Goal: Task Accomplishment & Management: Manage account settings

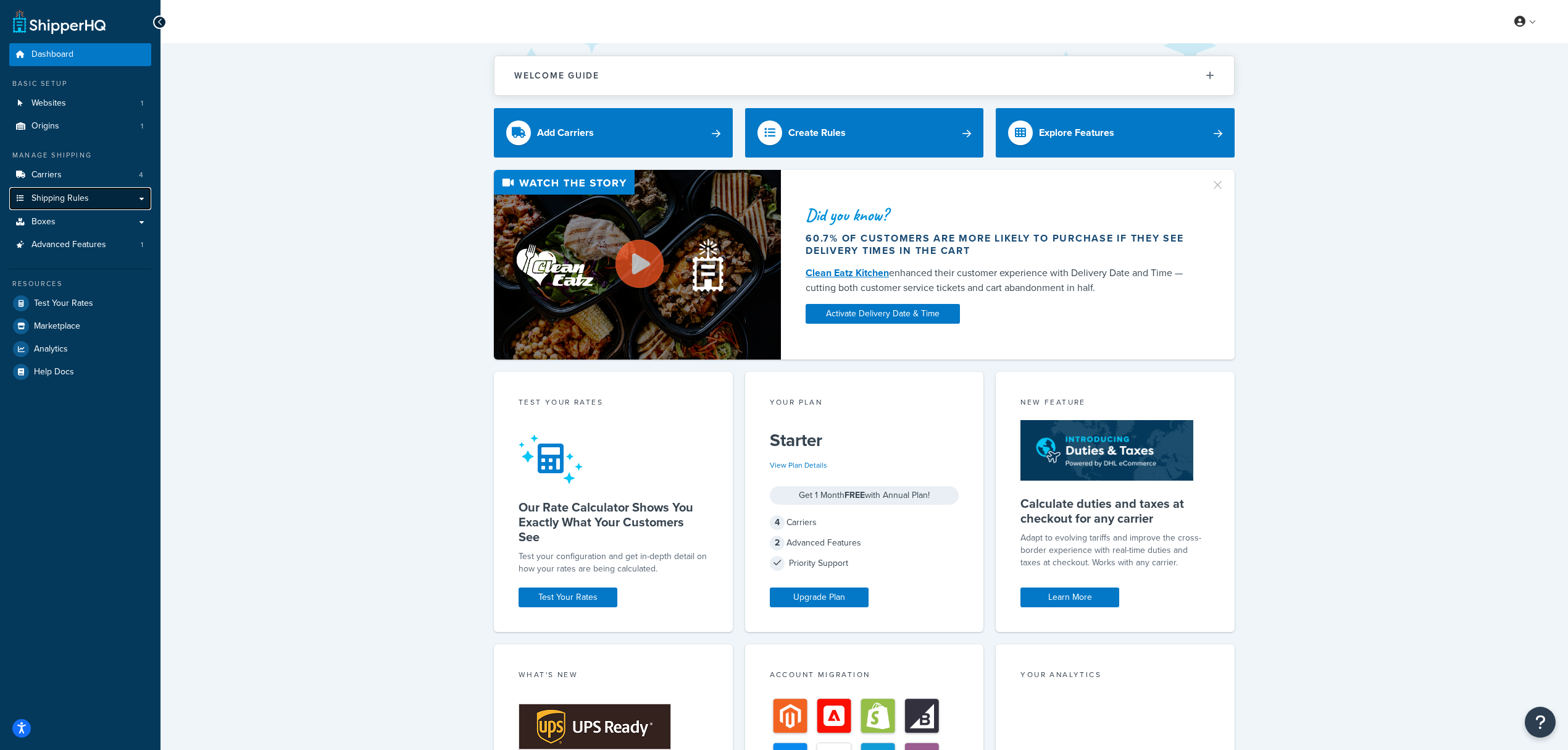
click at [64, 195] on span "Shipping Rules" at bounding box center [60, 198] width 58 height 11
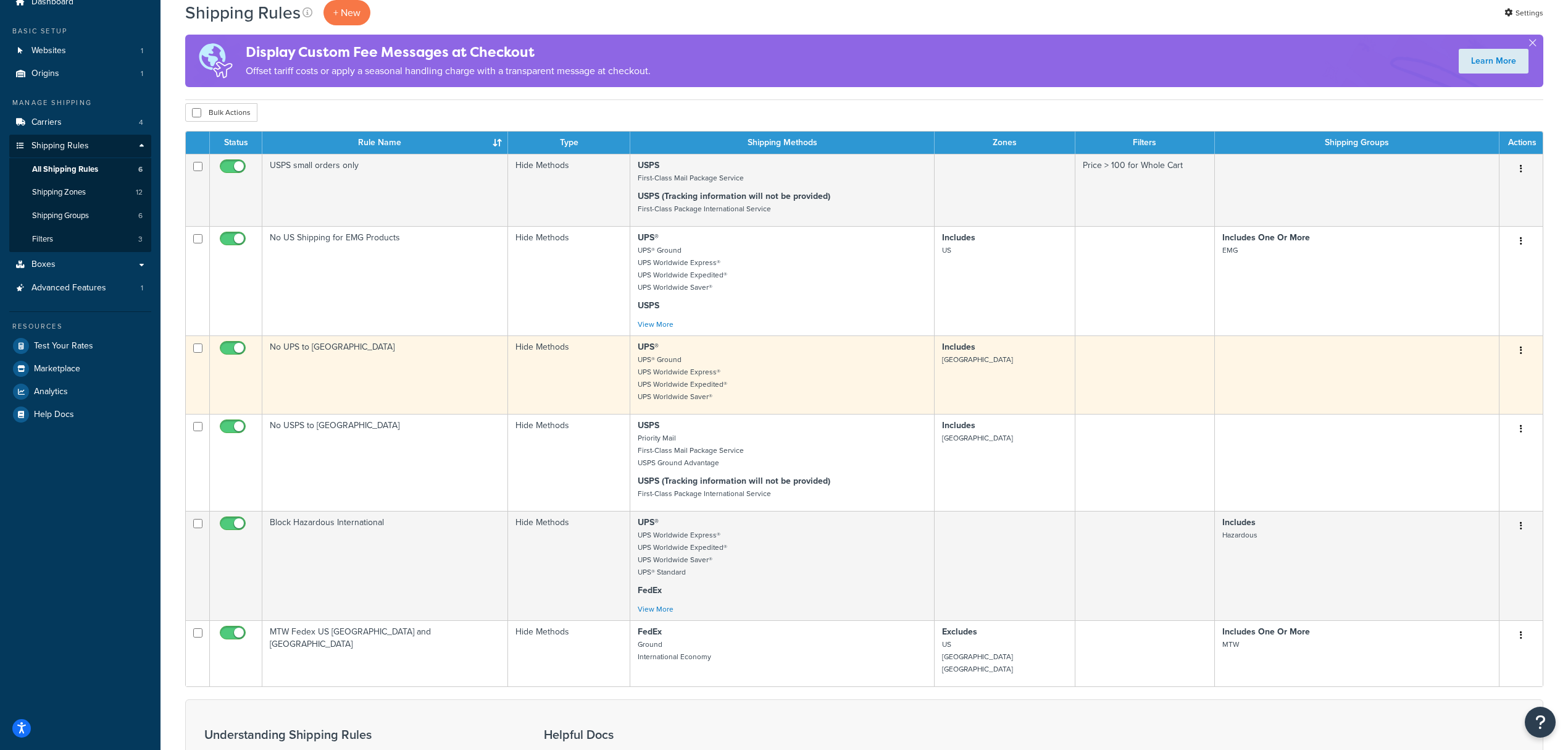
scroll to position [82, 0]
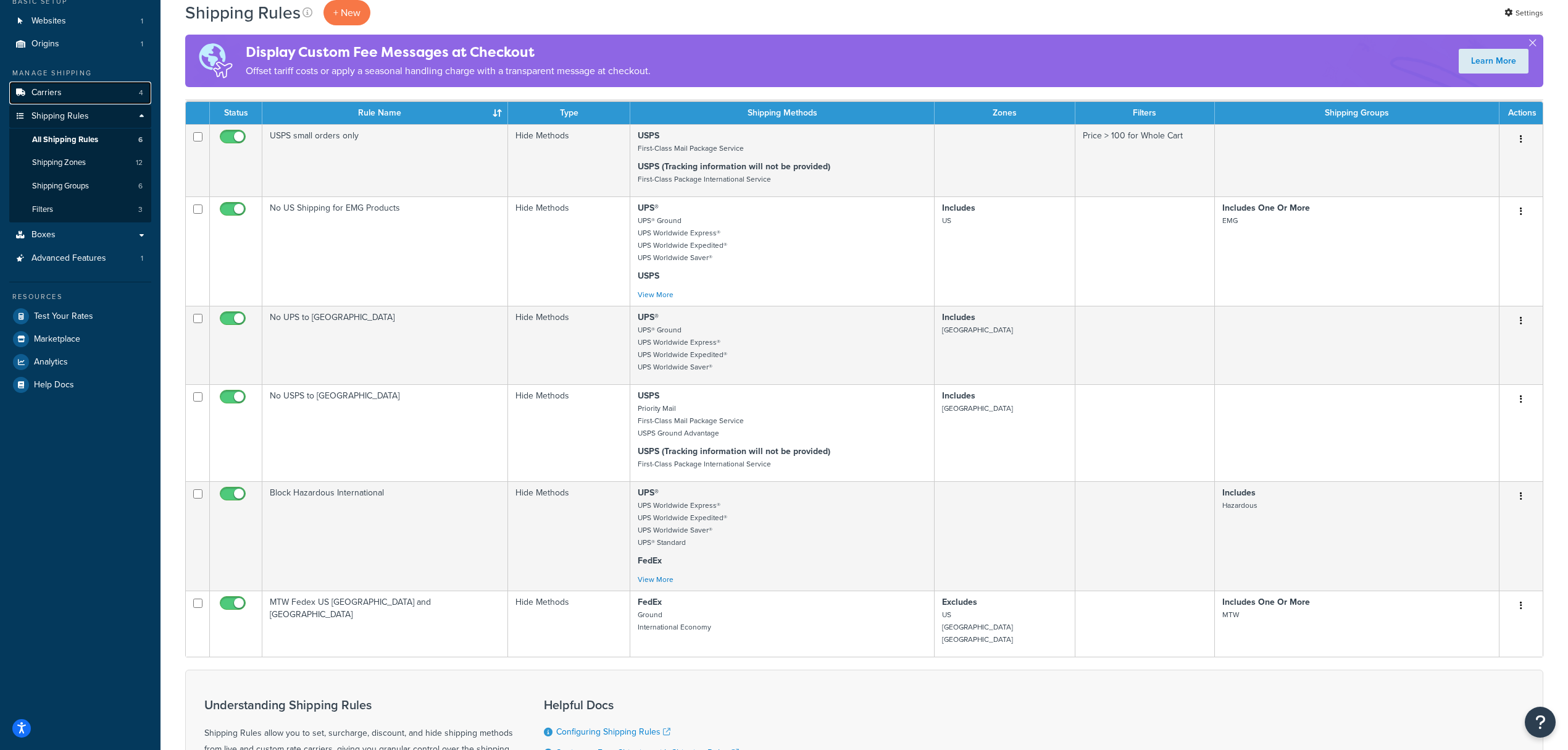
click at [69, 94] on link "Carriers 4" at bounding box center [79, 92] width 142 height 22
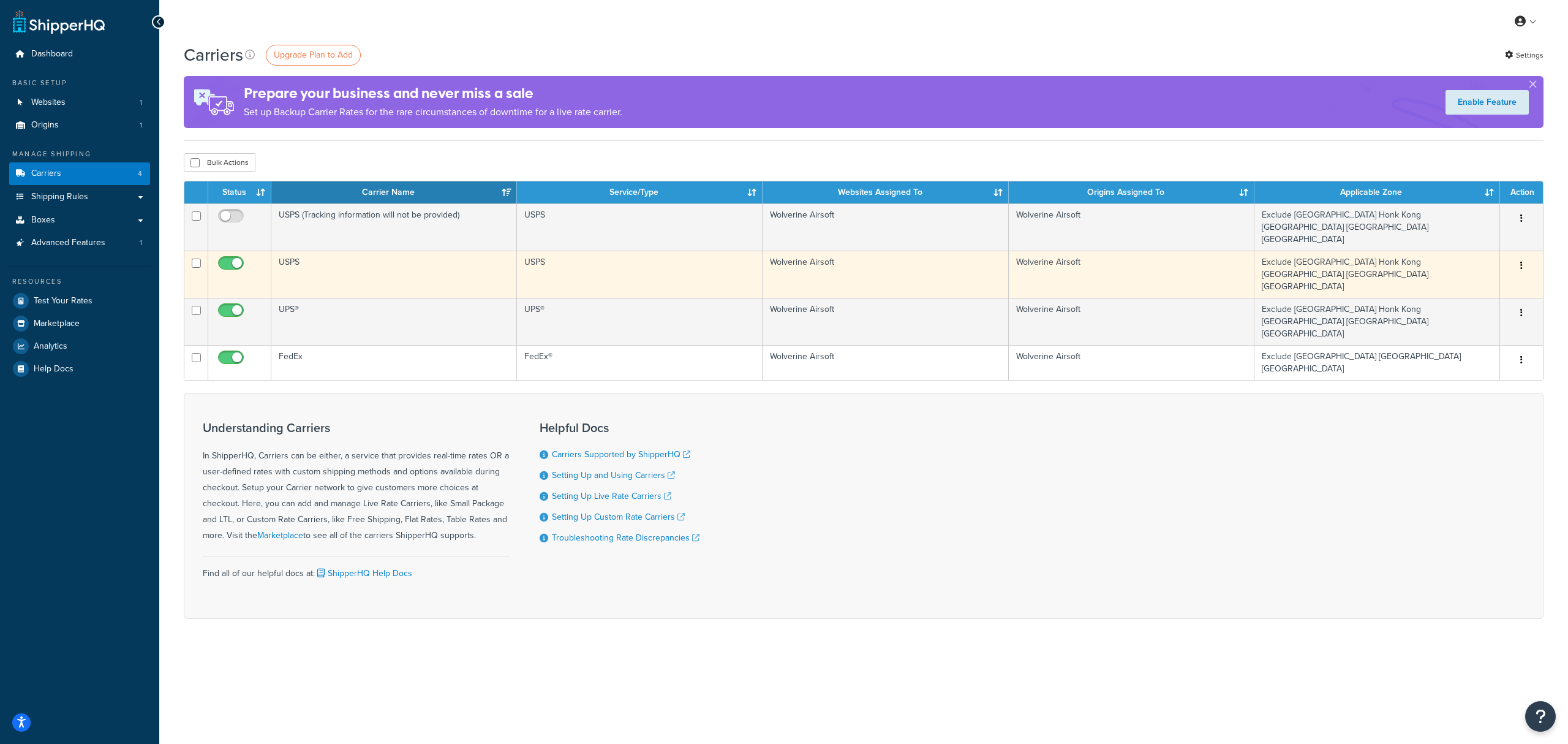
click at [301, 251] on td "USPS" at bounding box center [394, 274] width 246 height 47
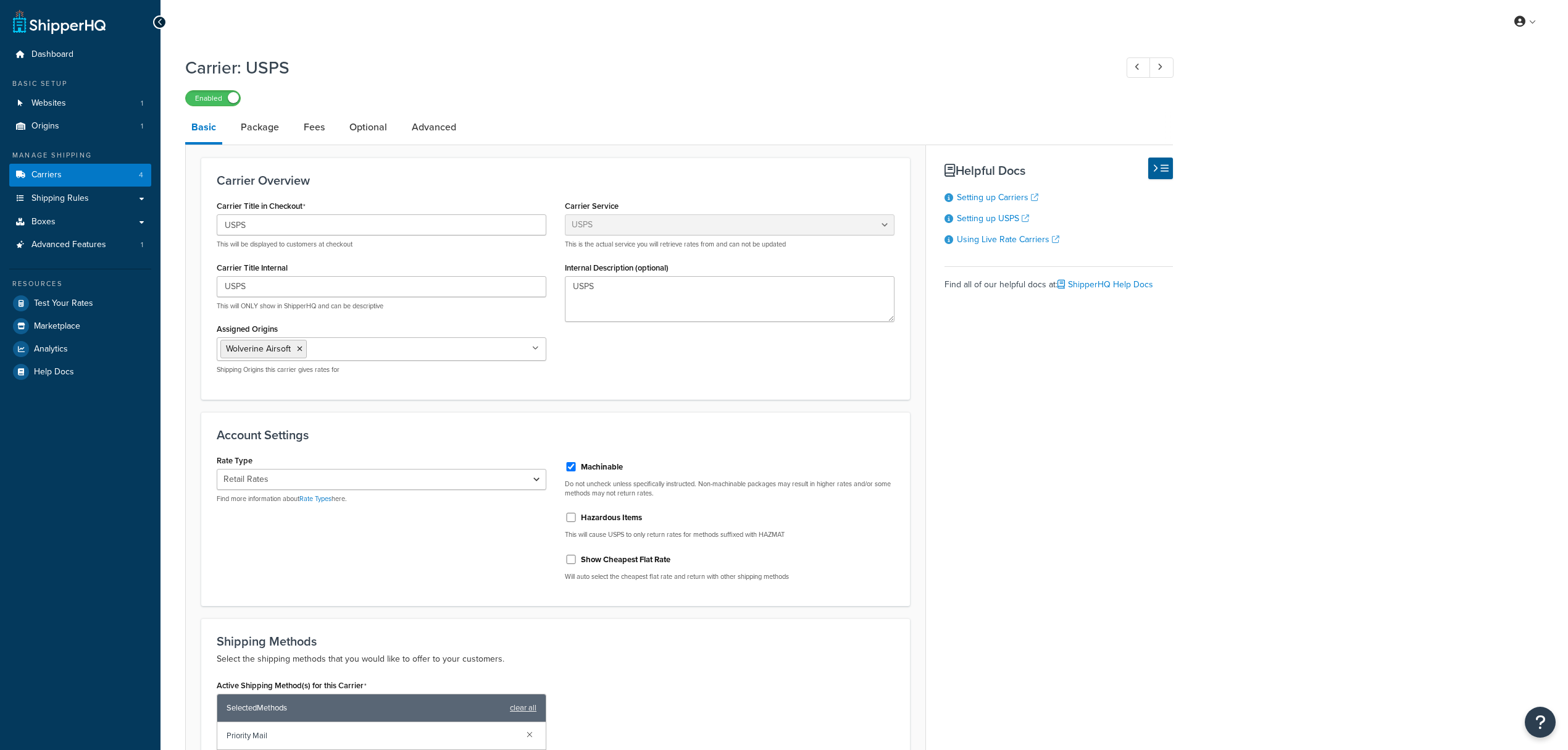
select select "usps"
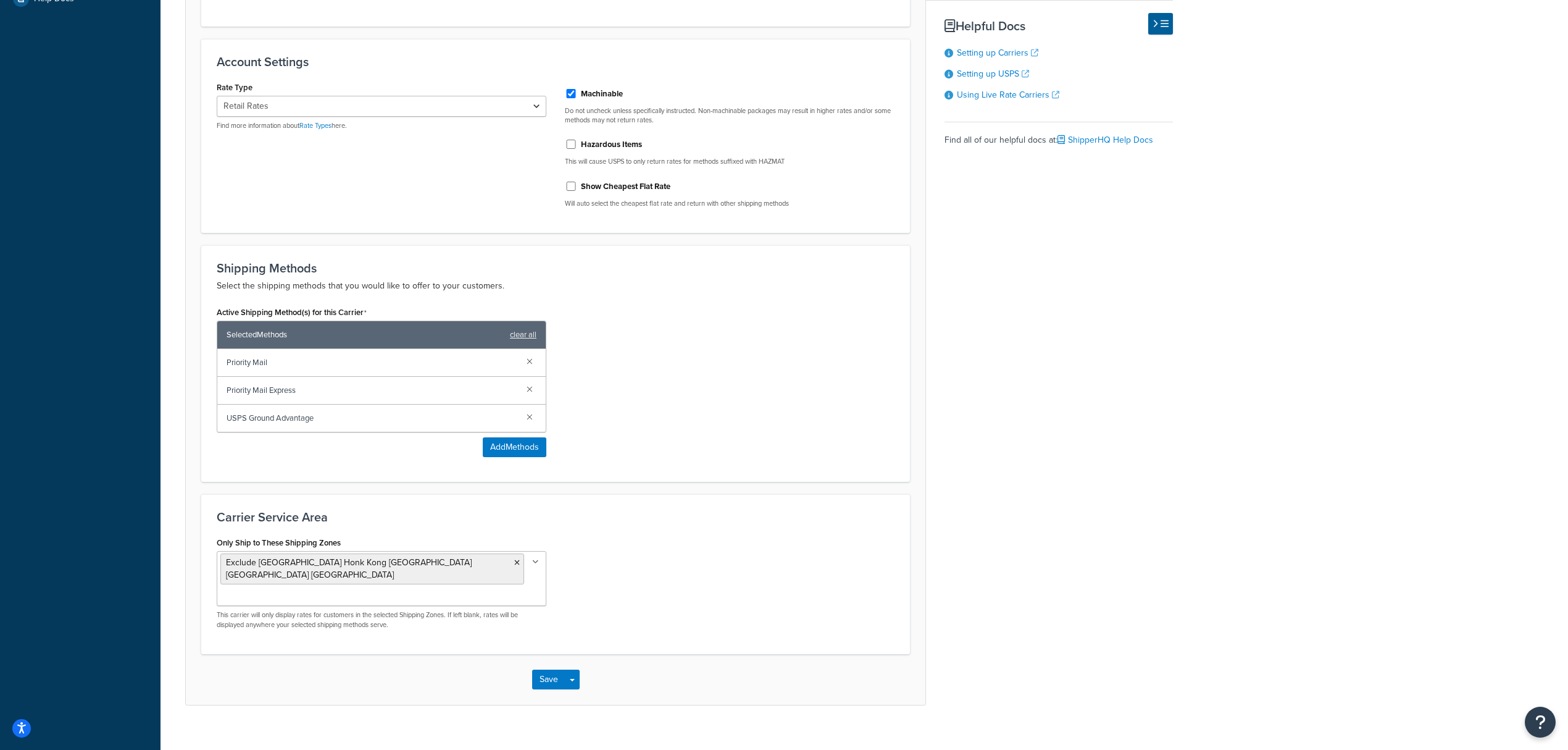
scroll to position [383, 0]
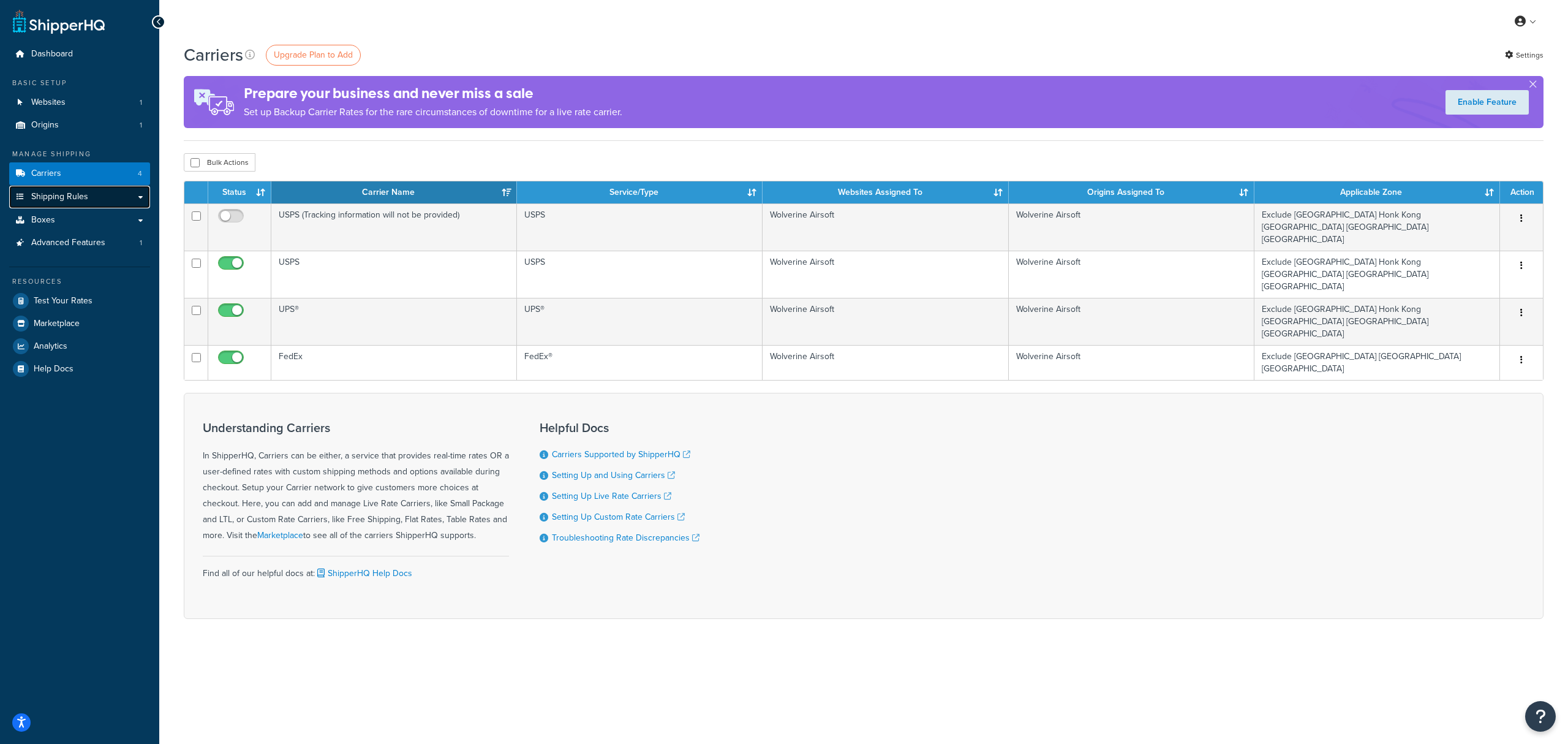
click at [47, 198] on span "Shipping Rules" at bounding box center [59, 197] width 57 height 11
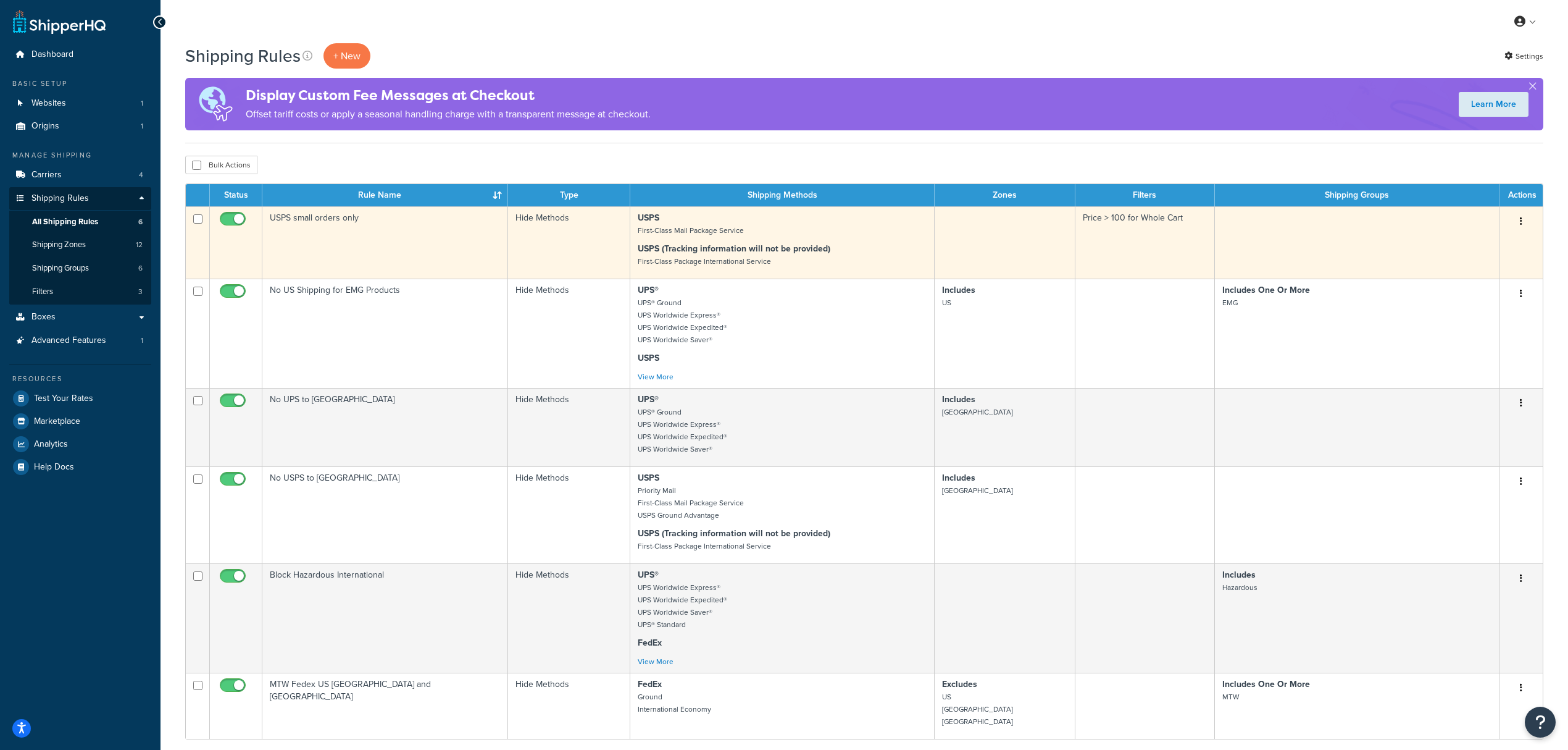
click at [857, 236] on p "USPS First-Class Mail Package Service" at bounding box center [782, 224] width 289 height 24
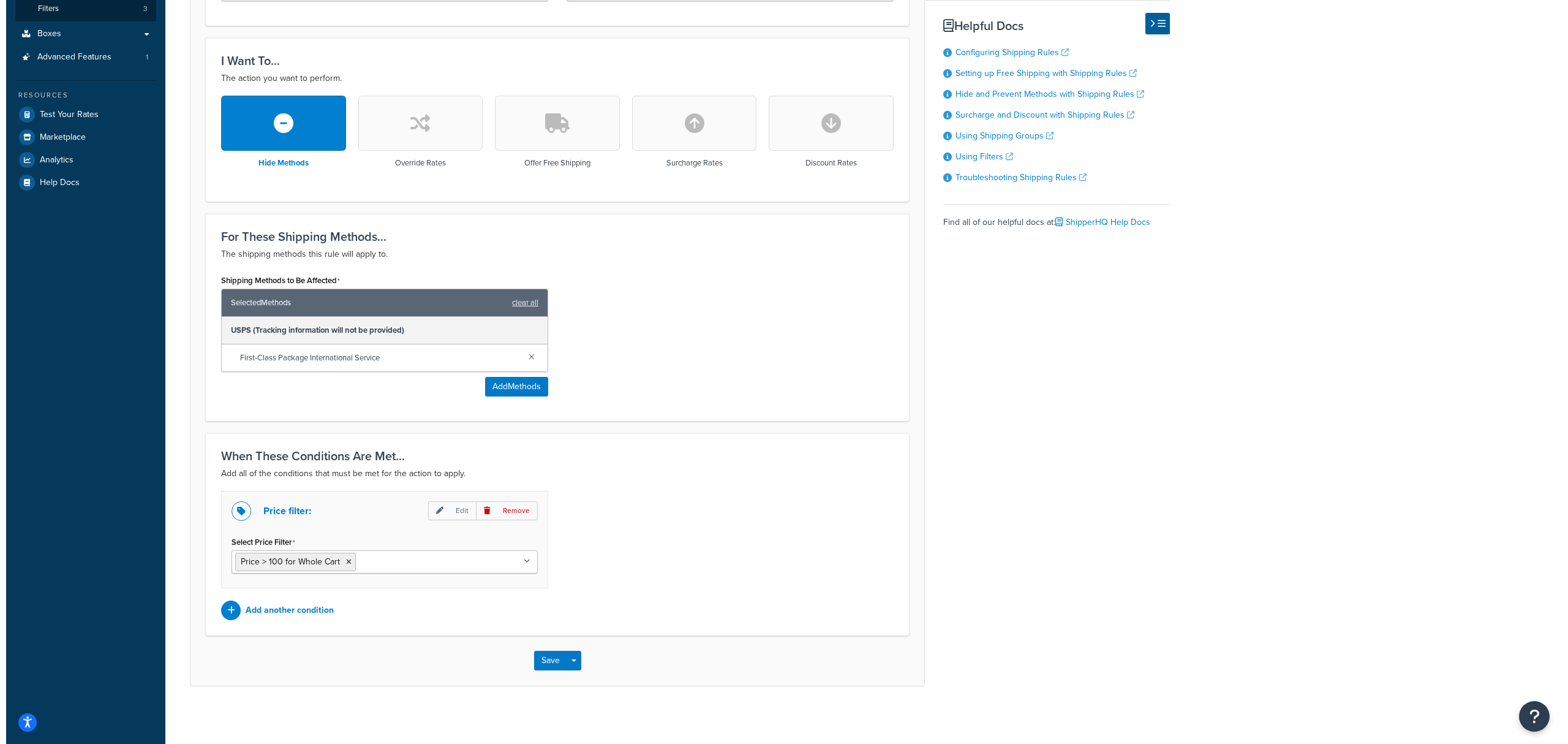
scroll to position [288, 0]
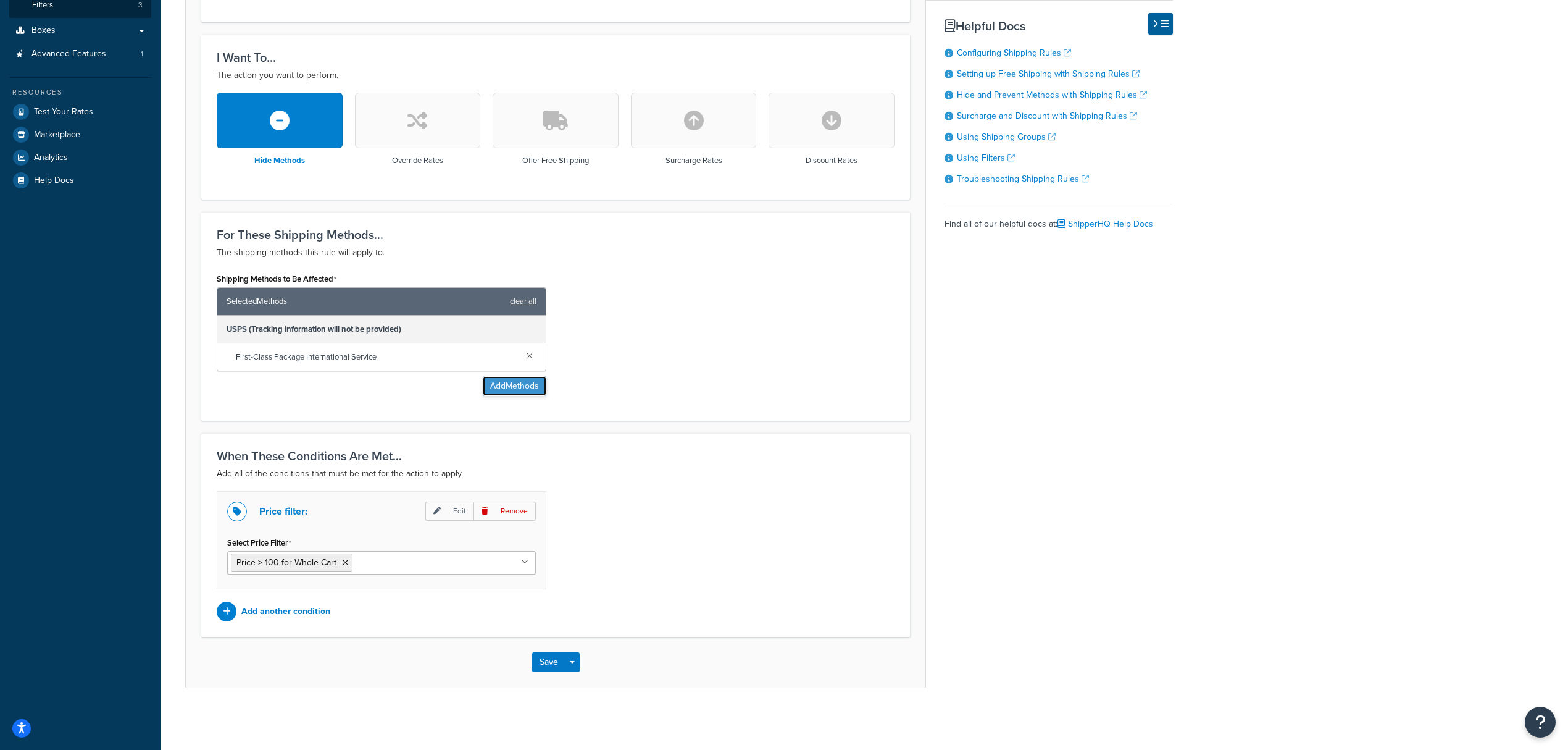
click at [508, 388] on button "Add Methods" at bounding box center [515, 386] width 63 height 20
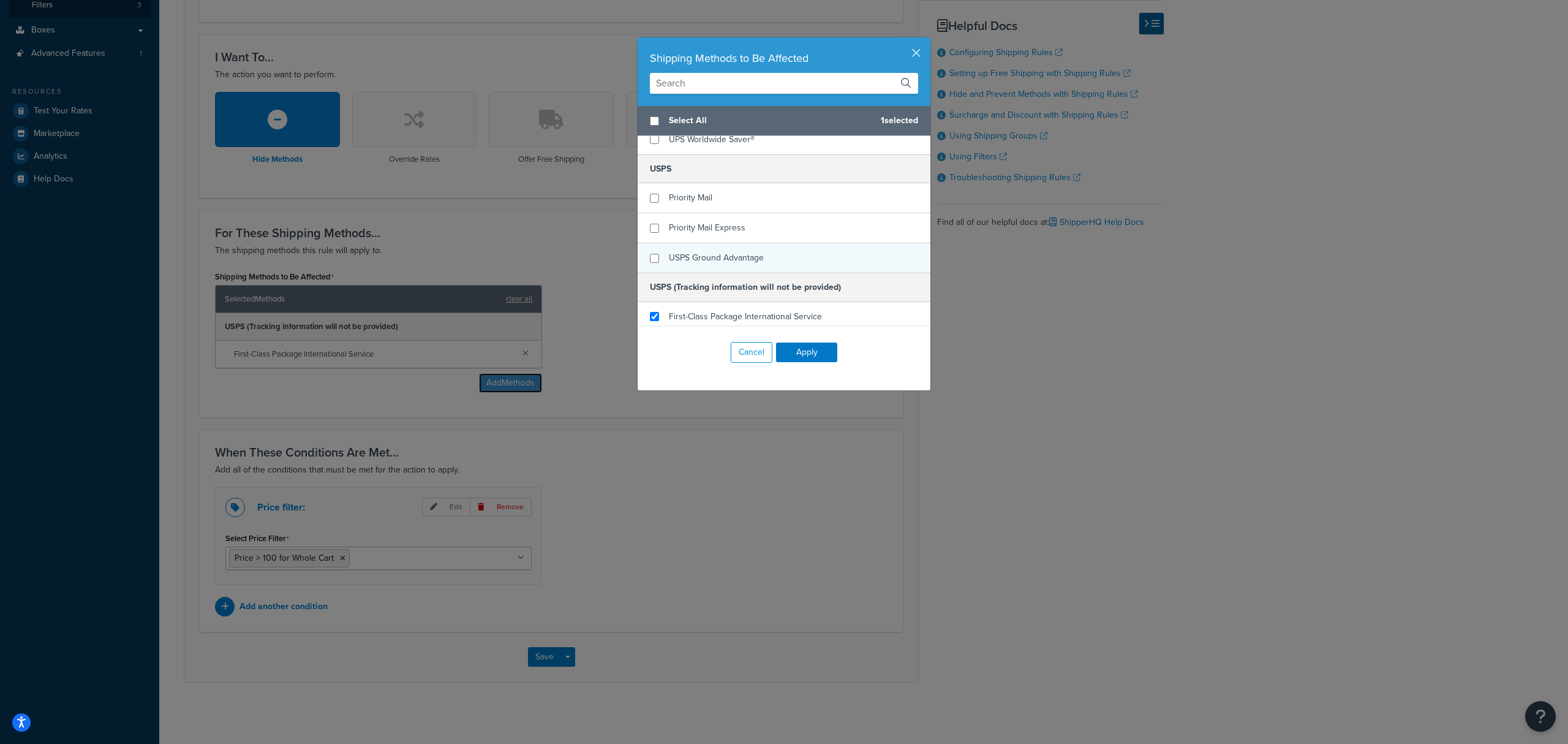
scroll to position [256, 0]
click at [650, 194] on input "checkbox" at bounding box center [654, 193] width 9 height 9
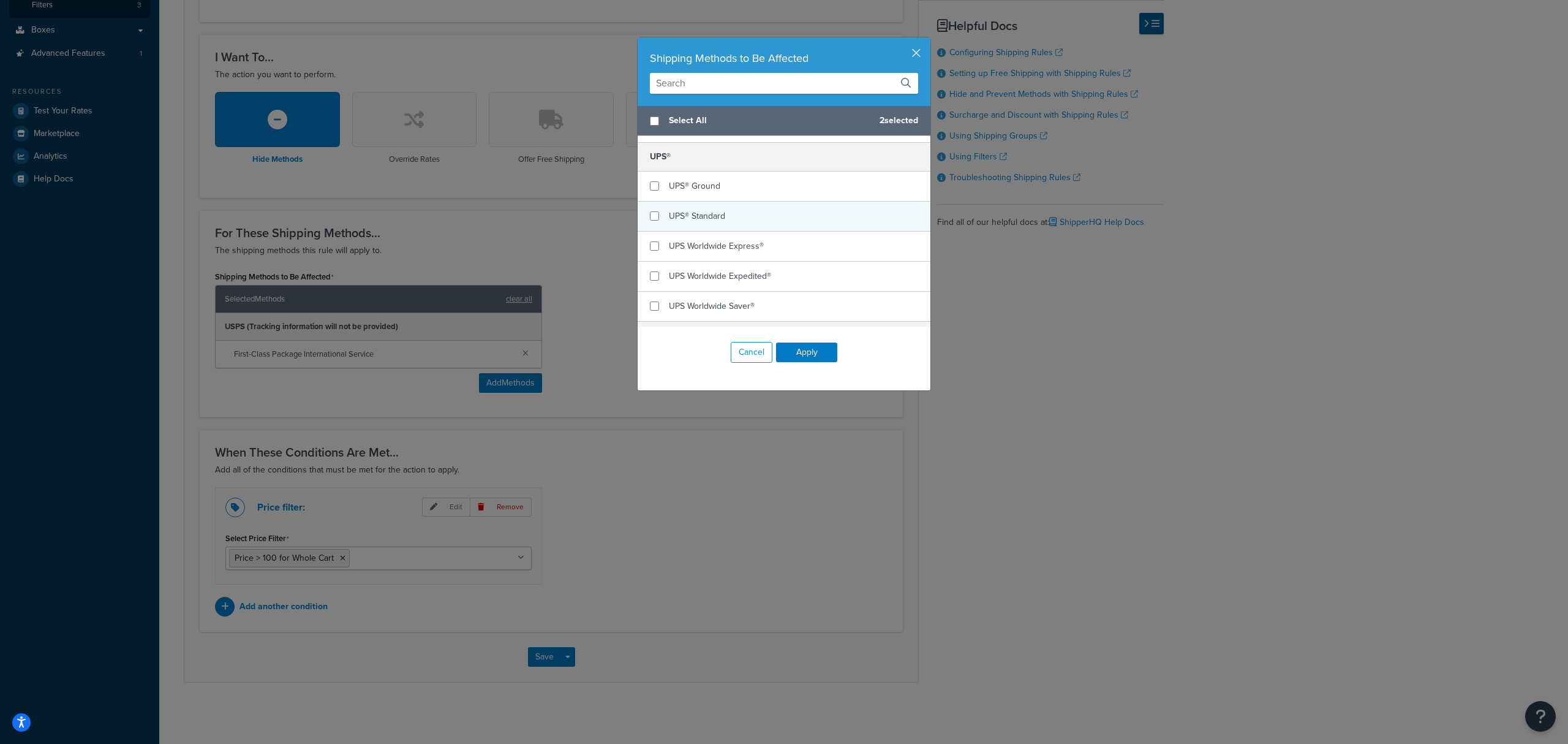
scroll to position [245, 0]
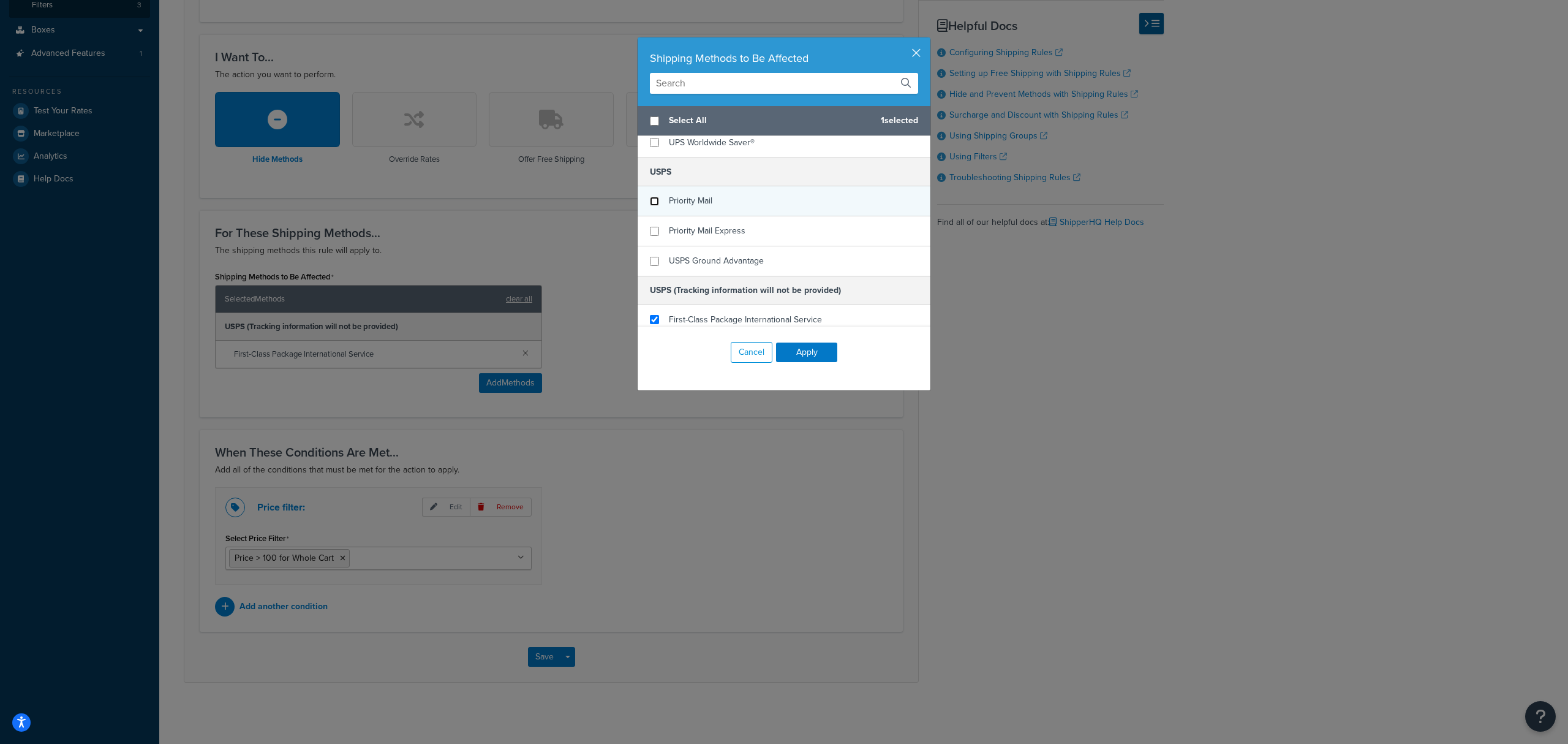
click at [650, 201] on input "checkbox" at bounding box center [654, 201] width 9 height 9
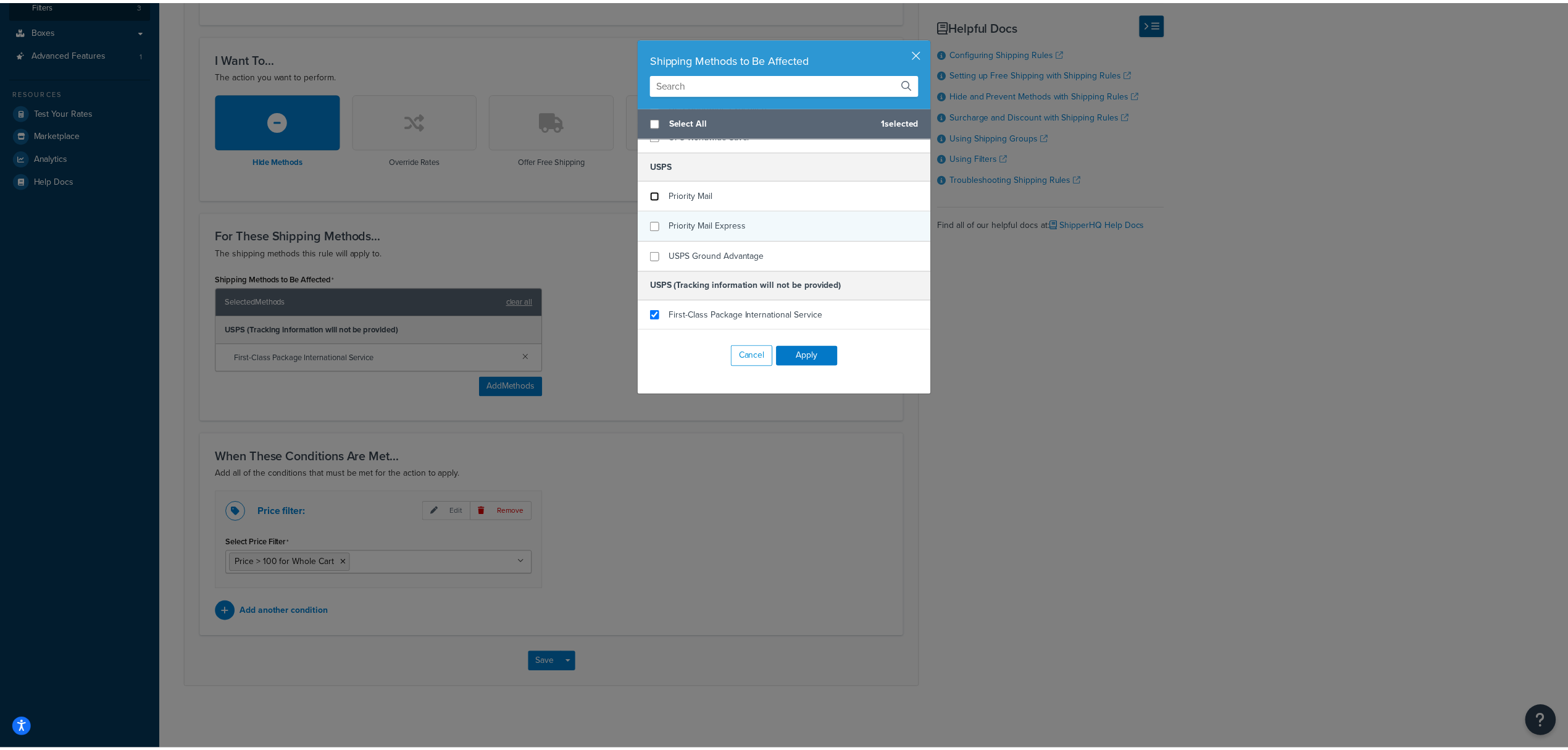
scroll to position [258, 0]
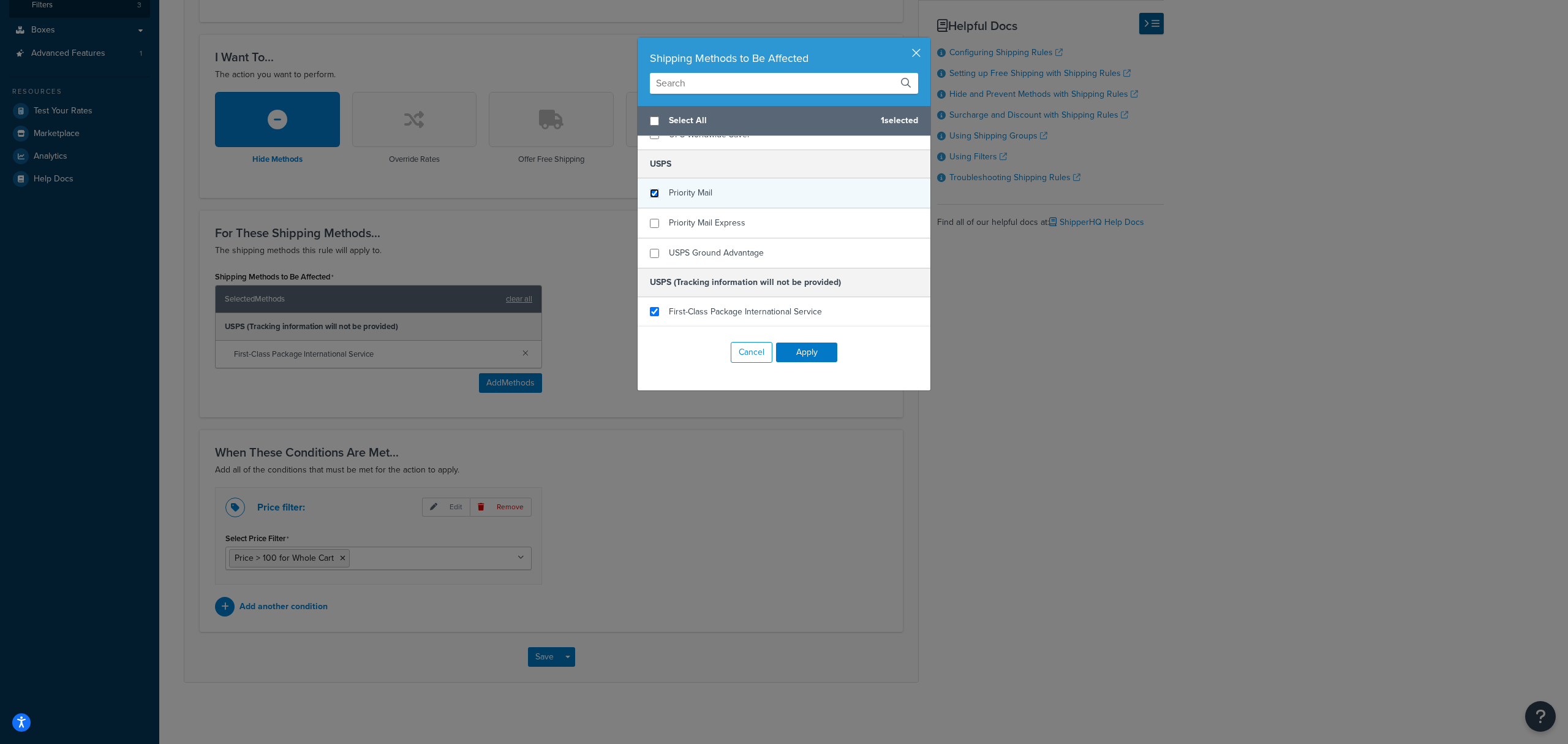
click at [650, 197] on input "checkbox" at bounding box center [654, 193] width 9 height 9
checkbox input "true"
click at [650, 222] on input "checkbox" at bounding box center [654, 223] width 9 height 9
checkbox input "true"
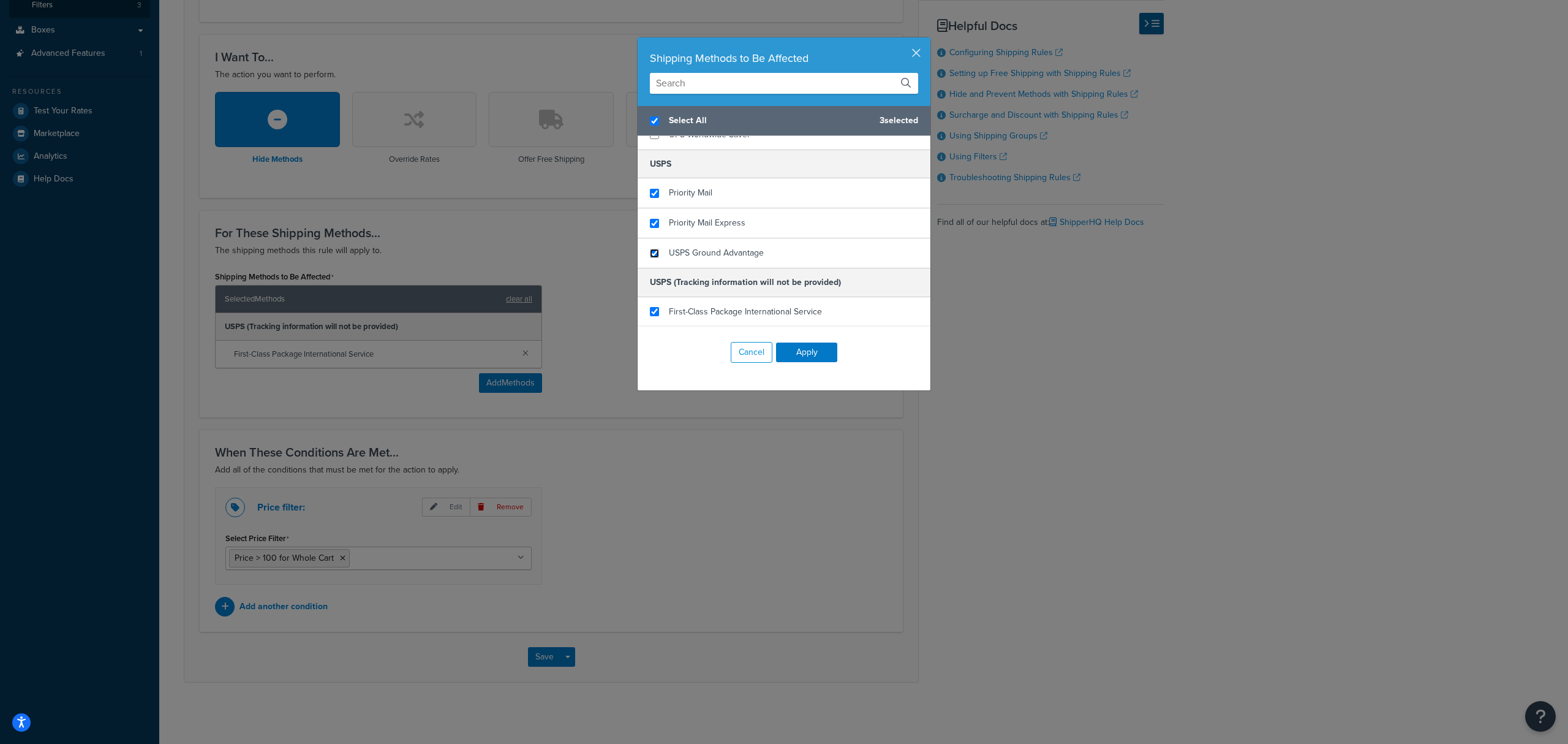
drag, startPoint x: 647, startPoint y: 251, endPoint x: 675, endPoint y: 277, distance: 38.2
click at [650, 253] on input "checkbox" at bounding box center [654, 253] width 9 height 9
checkbox input "true"
click at [799, 354] on button "Apply" at bounding box center [806, 352] width 61 height 19
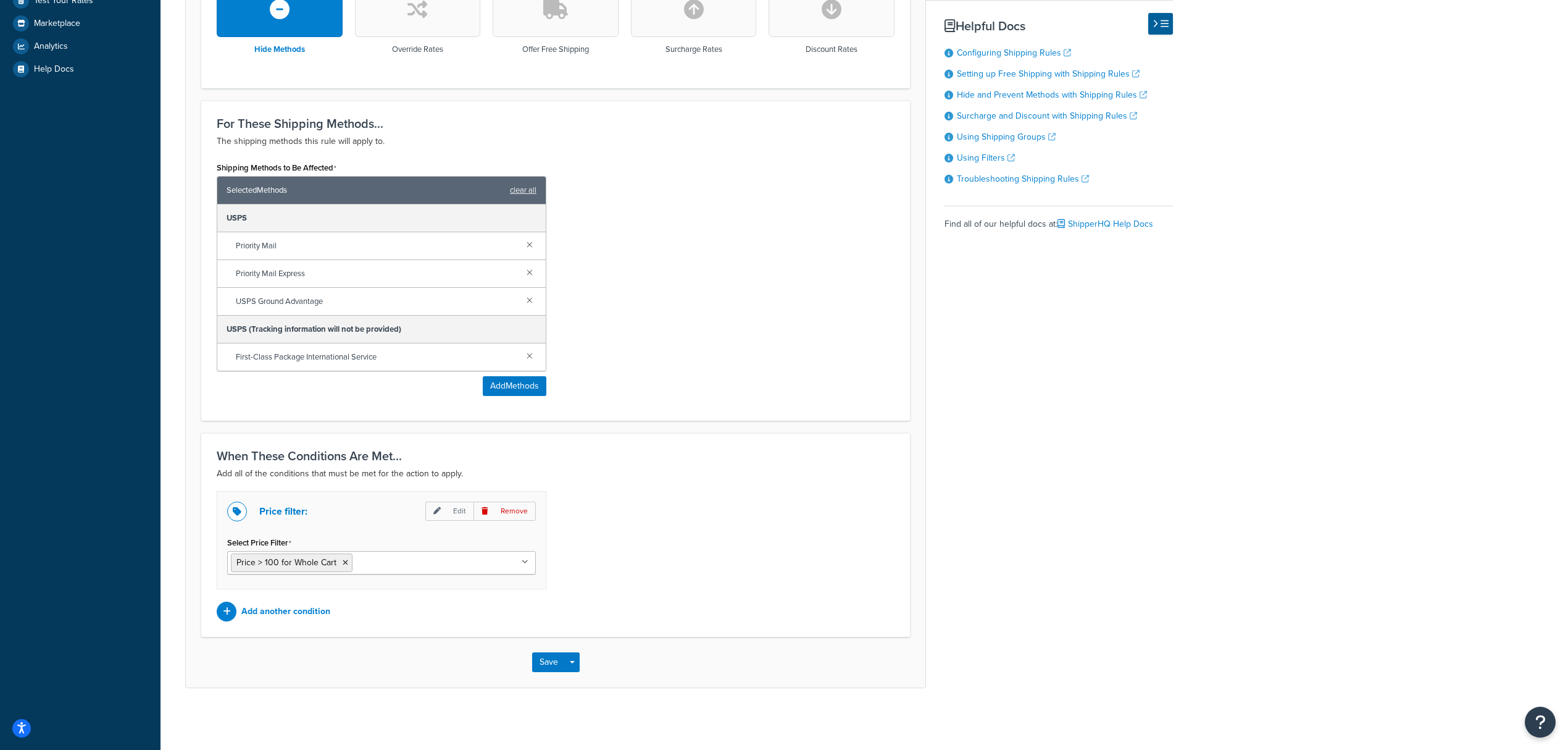
scroll to position [402, 0]
click at [543, 655] on button "Save" at bounding box center [549, 662] width 33 height 20
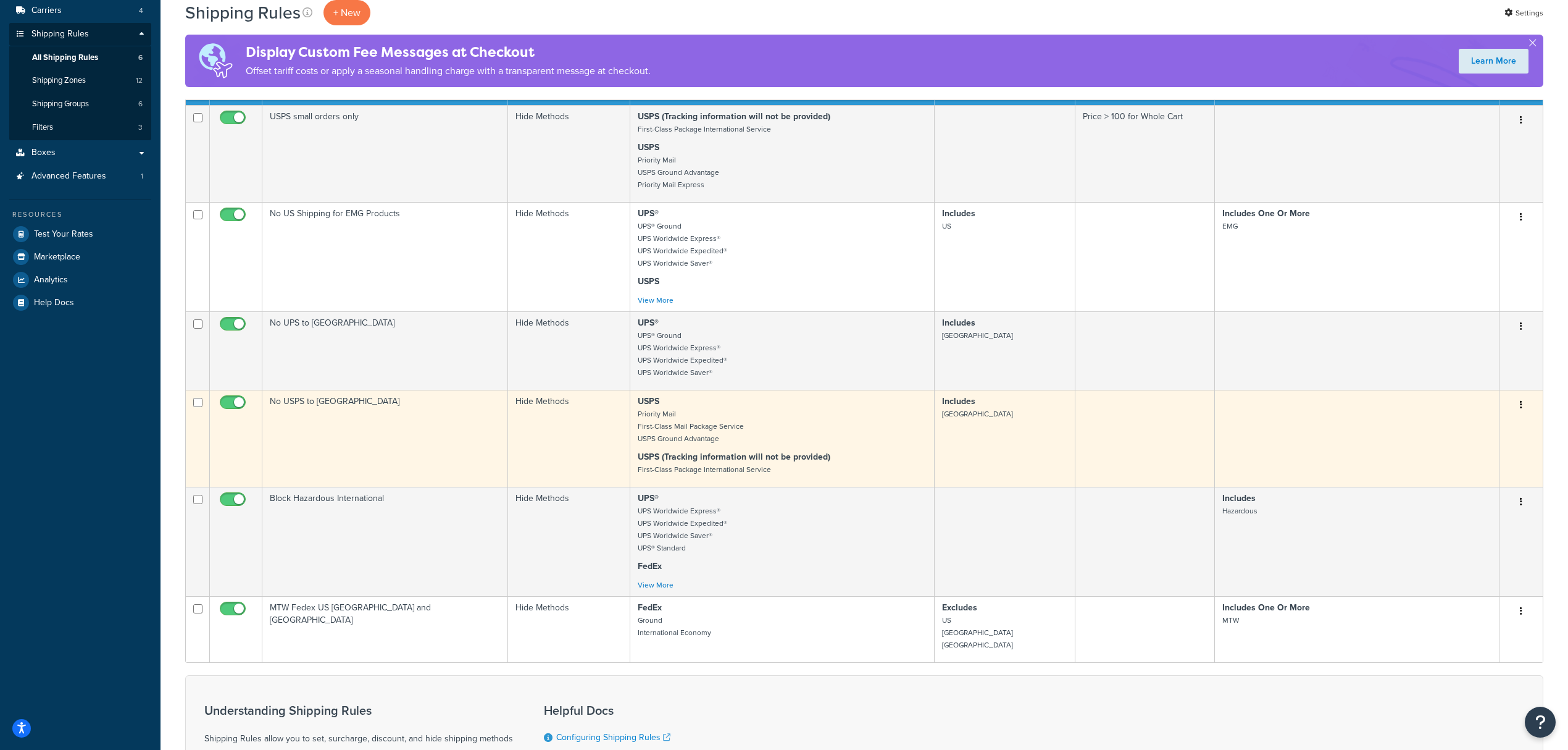
scroll to position [82, 0]
